Goal: Register for event/course

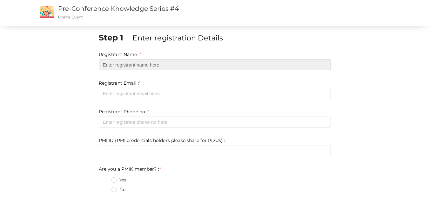
click at [188, 65] on input "text" at bounding box center [215, 64] width 232 height 11
type input "[PERSON_NAME] C"
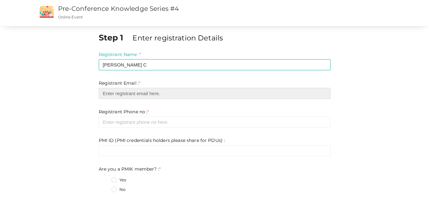
click at [139, 96] on input "email" at bounding box center [215, 93] width 232 height 11
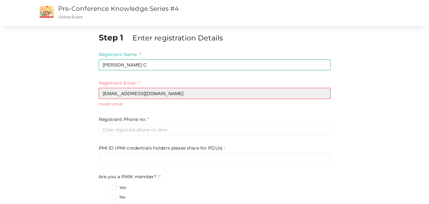
type input "[EMAIL_ADDRESS][DOMAIN_NAME]"
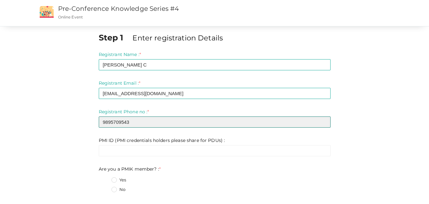
type input "9895709543"
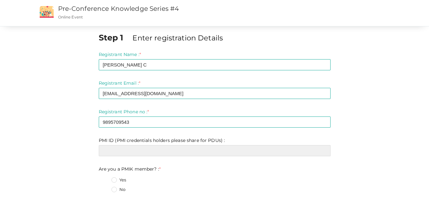
click at [130, 148] on input "text" at bounding box center [215, 150] width 232 height 11
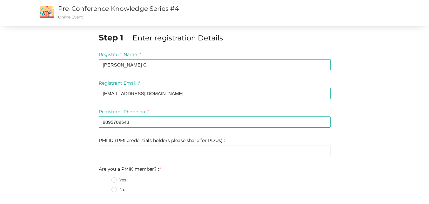
click at [157, 184] on fieldset "Yes No" at bounding box center [215, 185] width 232 height 24
click at [117, 181] on label "Yes" at bounding box center [118, 180] width 15 height 6
click at [105, 178] on member\?\+0 "Yes" at bounding box center [105, 178] width 0 height 0
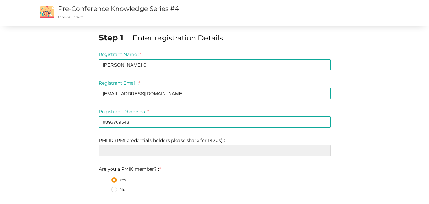
click at [149, 151] on input "text" at bounding box center [215, 150] width 232 height 11
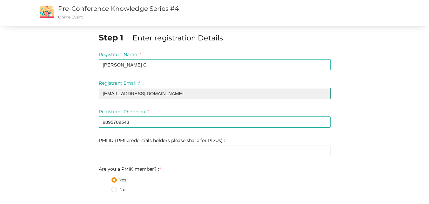
drag, startPoint x: 204, startPoint y: 90, endPoint x: 1, endPoint y: 130, distance: 207.3
click at [0, 130] on div "Step 1 Enter registration Details Registrant Name : * [PERSON_NAME] C Required.…" at bounding box center [214, 192] width 429 height 385
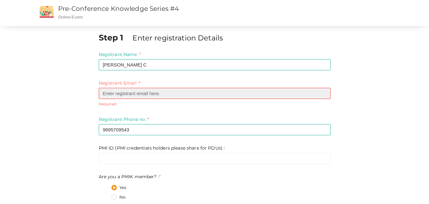
paste input "[EMAIL_ADDRESS][DOMAIN_NAME]"
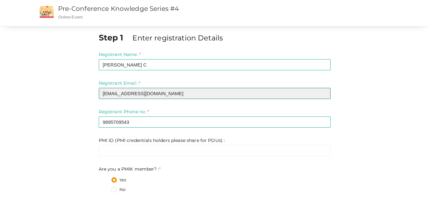
scroll to position [32, 0]
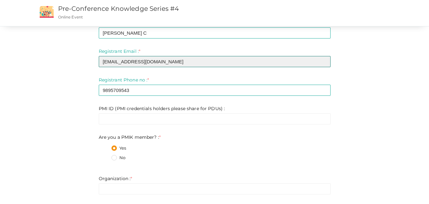
type input "[EMAIL_ADDRESS][DOMAIN_NAME]"
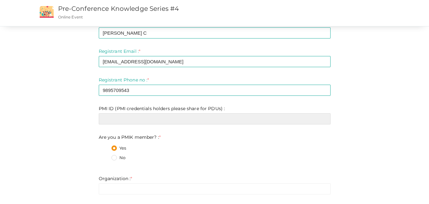
click at [179, 116] on input "text" at bounding box center [215, 118] width 232 height 11
paste input "11197062"
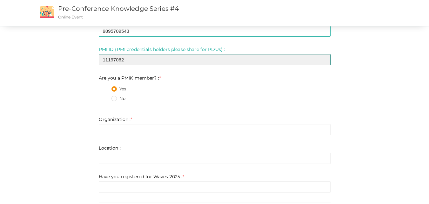
scroll to position [95, 0]
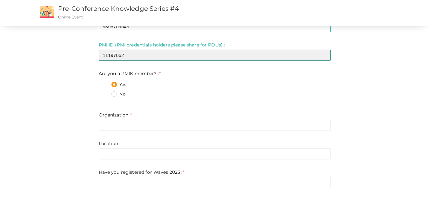
type input "11197062"
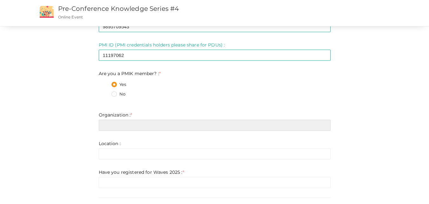
click at [133, 121] on input "text" at bounding box center [215, 124] width 232 height 11
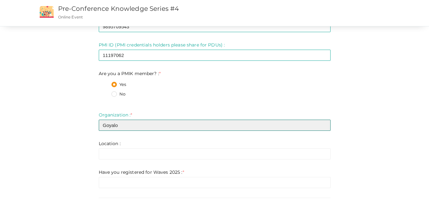
type input "Goyalo"
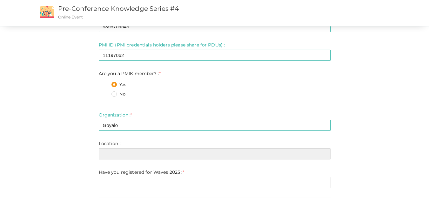
click at [130, 156] on input "text" at bounding box center [215, 153] width 232 height 11
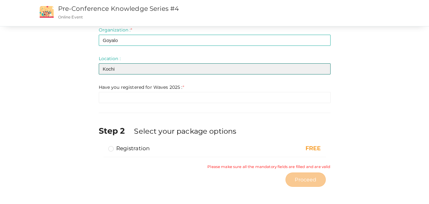
scroll to position [182, 0]
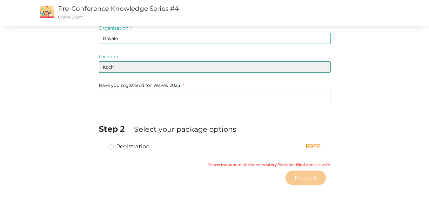
type input "Kochi"
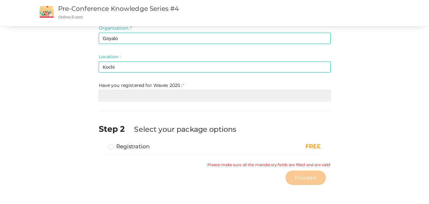
click at [162, 97] on input "text" at bounding box center [215, 95] width 232 height 11
click at [112, 94] on input "text" at bounding box center [215, 95] width 232 height 11
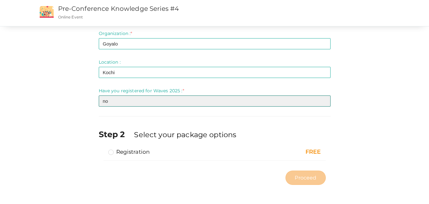
type input "no"
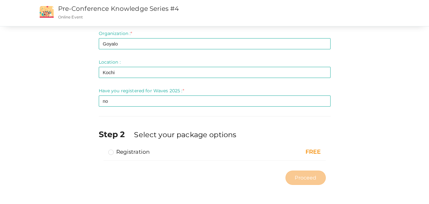
click at [64, 131] on div "Step 1 Enter registration Details Registrant Name : * [PERSON_NAME] C Required.…" at bounding box center [214, 21] width 371 height 332
click at [112, 154] on label "Registration" at bounding box center [129, 152] width 42 height 8
click at [102, 149] on input "Registration" at bounding box center [102, 149] width 0 height 0
click at [315, 177] on span "Proceed" at bounding box center [306, 177] width 22 height 7
